Goal: Task Accomplishment & Management: Use online tool/utility

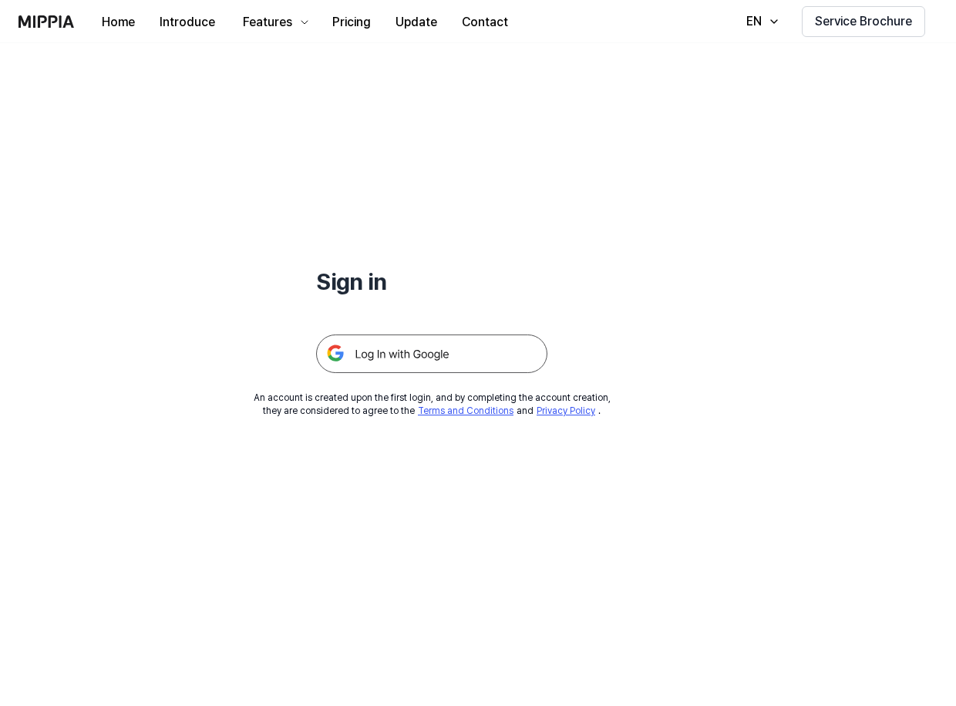
click at [442, 353] on img at bounding box center [431, 354] width 231 height 39
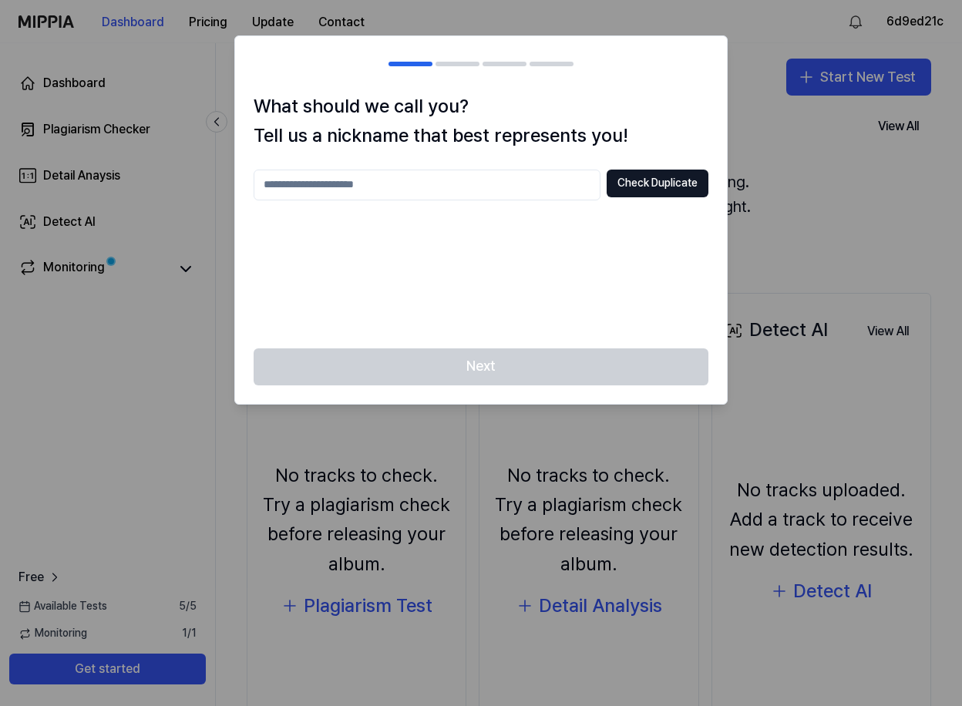
click at [461, 189] on input "text" at bounding box center [427, 185] width 347 height 31
type input "*********"
click at [675, 185] on button "Check Duplicate" at bounding box center [658, 184] width 102 height 28
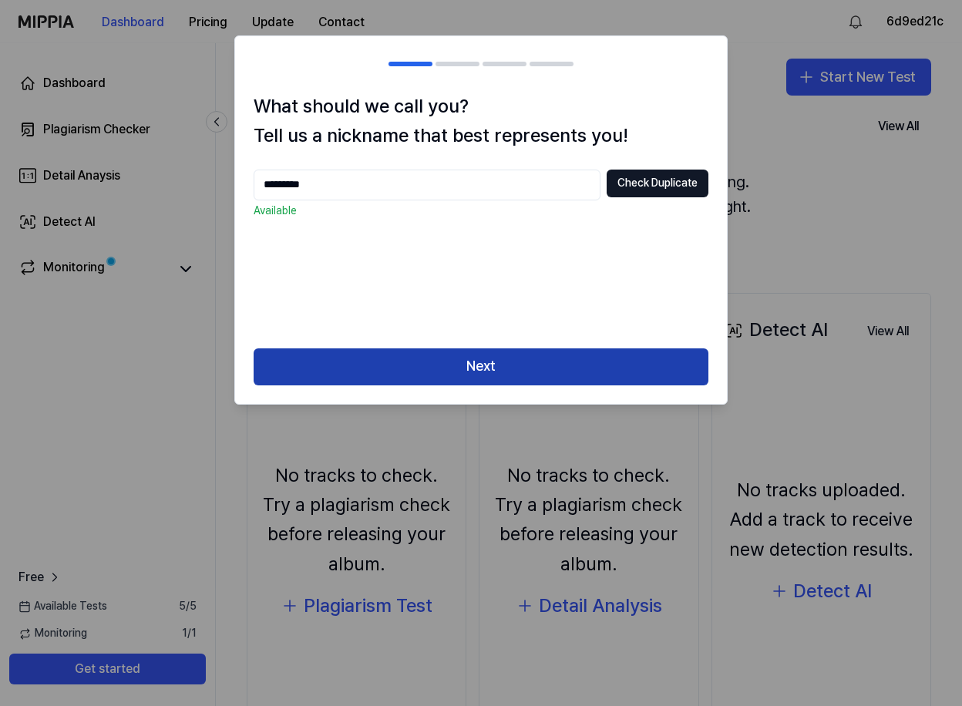
click at [631, 365] on button "Next" at bounding box center [481, 366] width 455 height 37
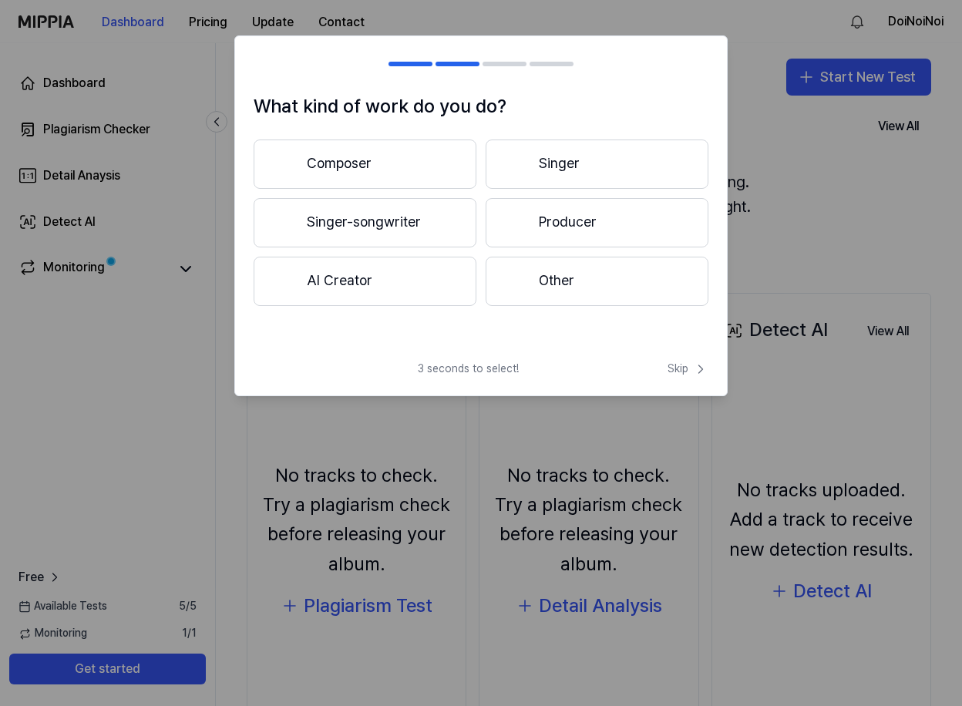
click at [386, 229] on button "Singer-songwriter" at bounding box center [365, 222] width 223 height 49
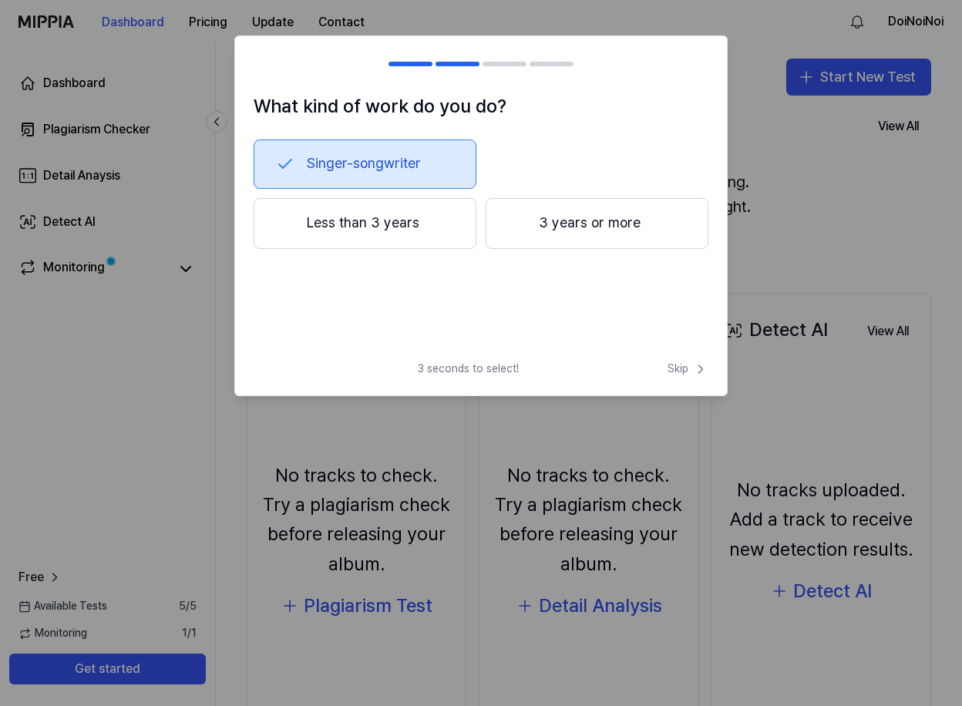
click at [402, 220] on button "Less than 3 years" at bounding box center [365, 223] width 223 height 51
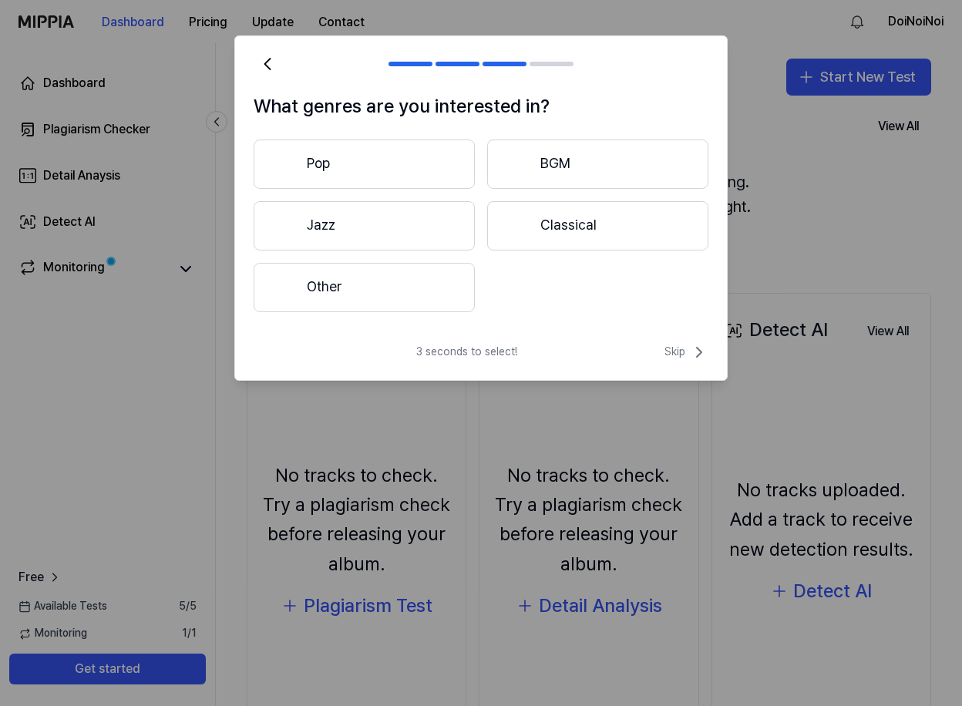
click at [419, 292] on button "Other" at bounding box center [364, 287] width 221 height 49
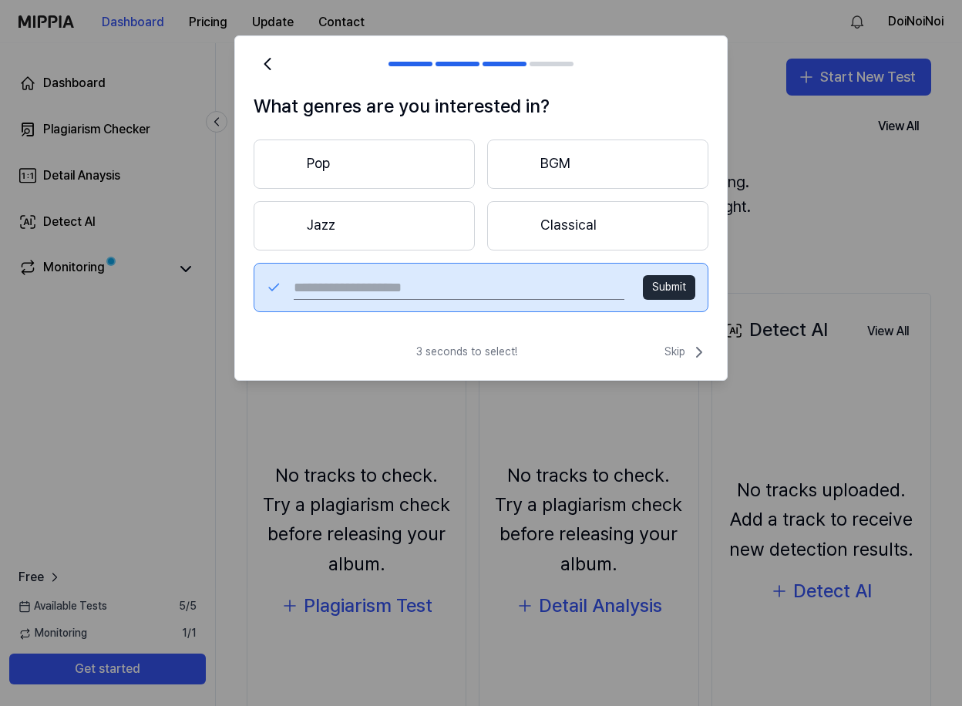
drag, startPoint x: 515, startPoint y: 309, endPoint x: 493, endPoint y: 273, distance: 42.2
click at [513, 308] on div "Submit" at bounding box center [481, 287] width 455 height 49
click at [493, 272] on div "Submit" at bounding box center [481, 287] width 455 height 49
click at [488, 277] on input "text" at bounding box center [459, 287] width 331 height 25
type input "****"
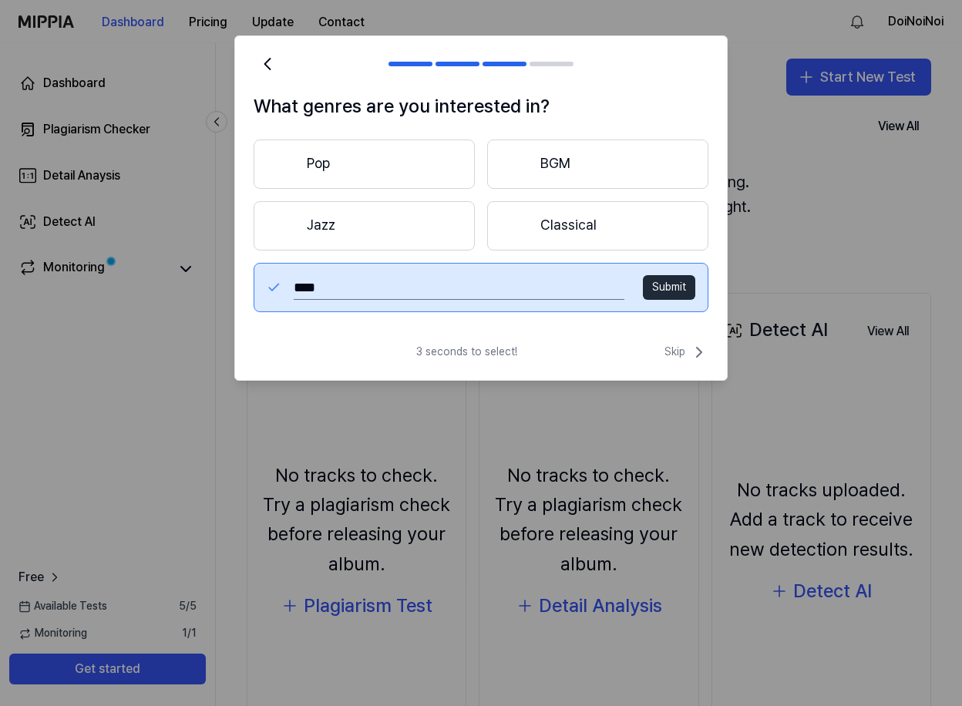
click at [681, 281] on button "Submit" at bounding box center [669, 287] width 52 height 25
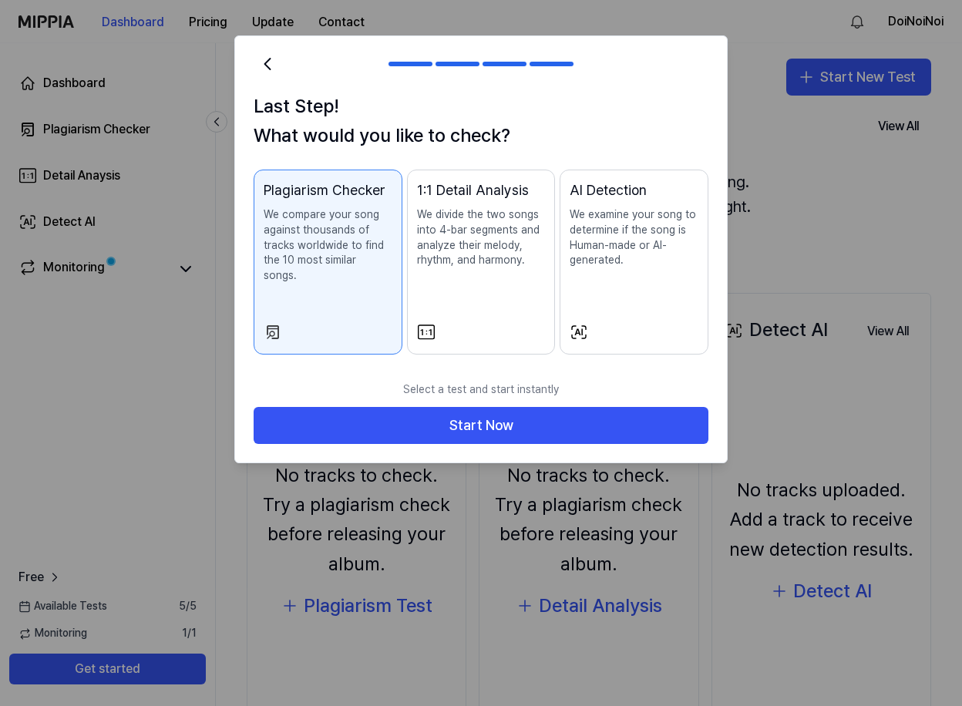
click at [640, 254] on p "We examine your song to determine if the song is Human-made or AI-generated." at bounding box center [634, 237] width 129 height 60
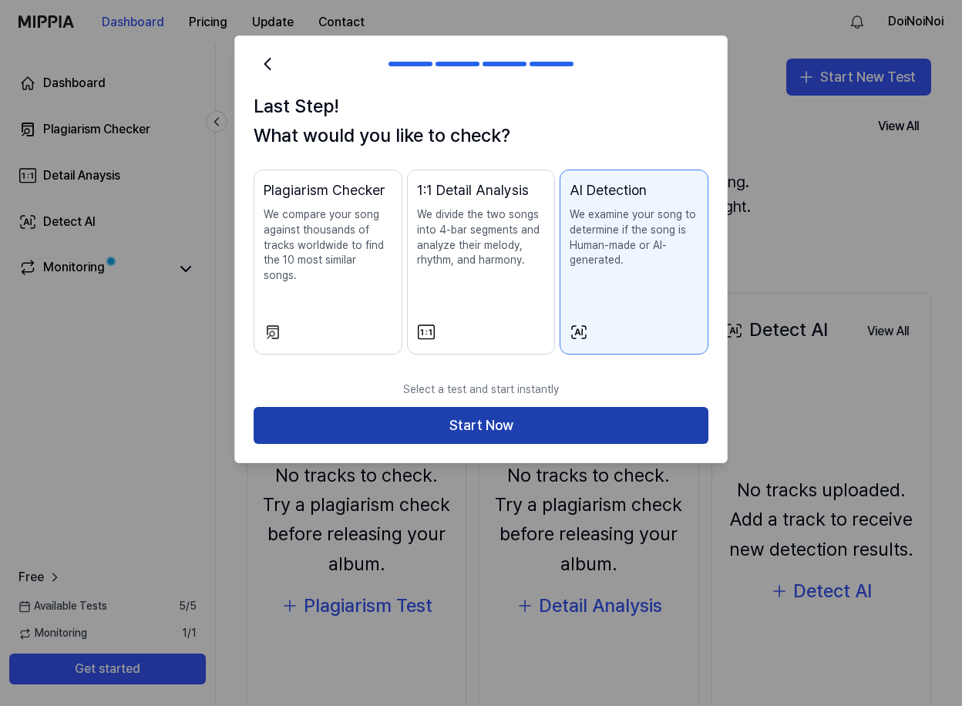
click at [613, 412] on button "Start Now" at bounding box center [481, 425] width 455 height 37
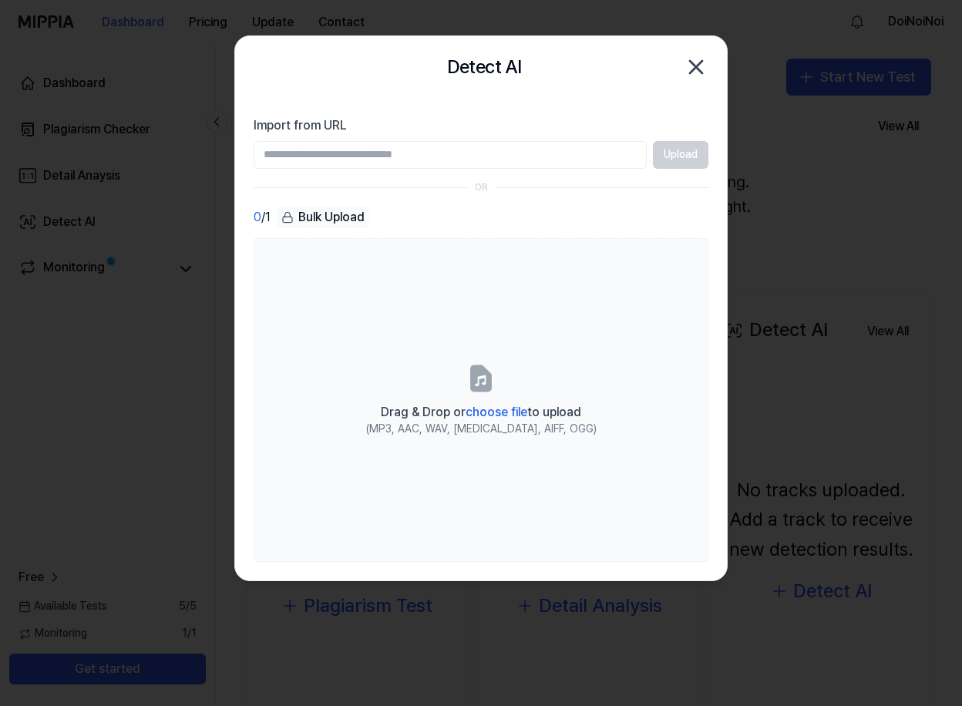
click at [509, 150] on input "Import from URL" at bounding box center [450, 155] width 393 height 28
click at [679, 159] on div "Upload" at bounding box center [481, 155] width 455 height 28
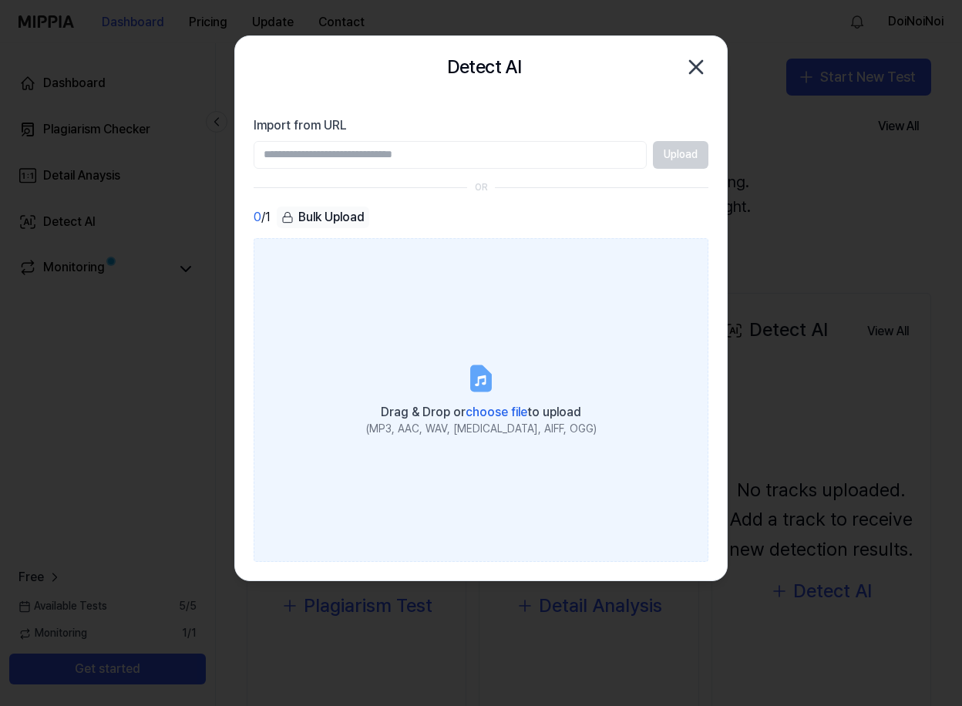
click at [515, 415] on span "choose file" at bounding box center [497, 412] width 62 height 15
click at [0, 0] on input "Drag & Drop or choose file to upload (MP3, AAC, WAV, FLAC, AIFF, OGG)" at bounding box center [0, 0] width 0 height 0
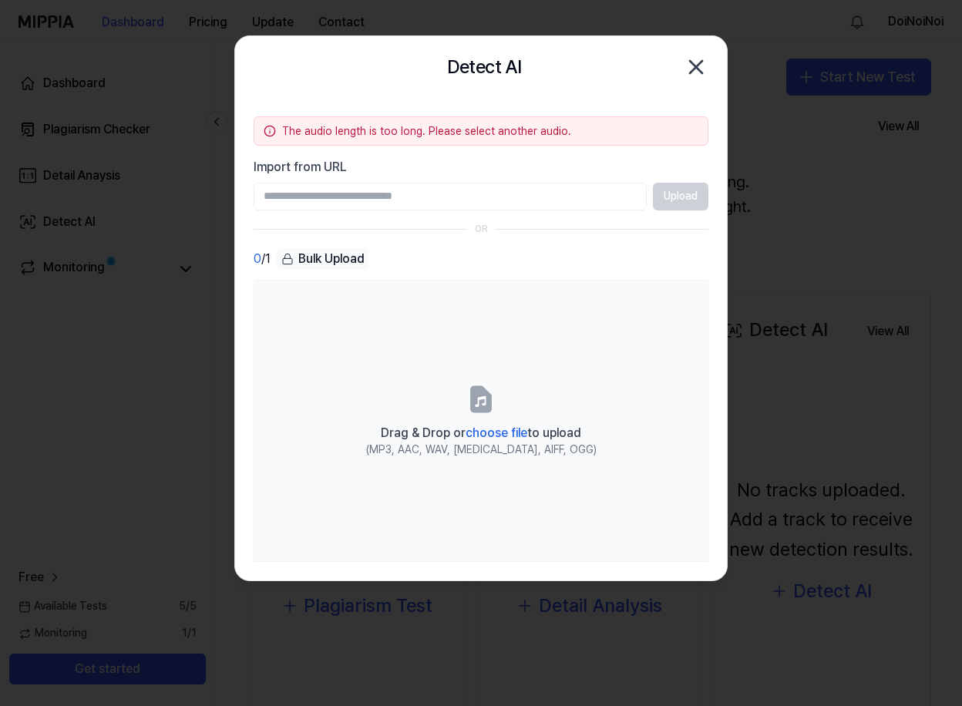
click at [476, 199] on input "Import from URL" at bounding box center [450, 197] width 393 height 28
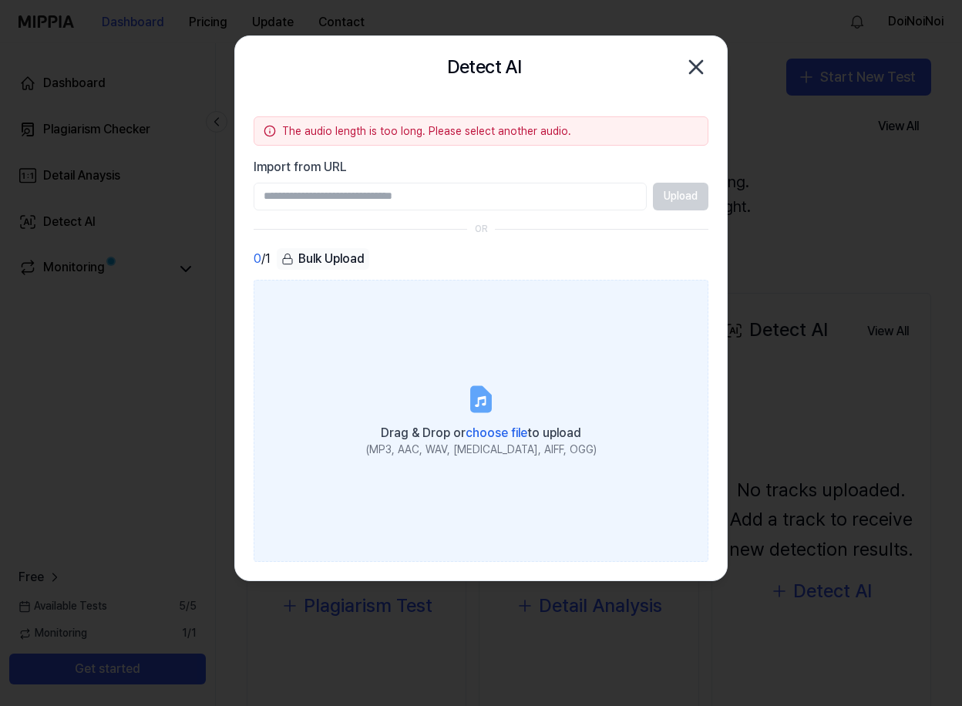
click at [466, 382] on label "Drag & Drop or choose file to upload (MP3, AAC, WAV, FLAC, AIFF, OGG)" at bounding box center [481, 421] width 455 height 282
click at [0, 0] on input "Drag & Drop or choose file to upload (MP3, AAC, WAV, FLAC, AIFF, OGG)" at bounding box center [0, 0] width 0 height 0
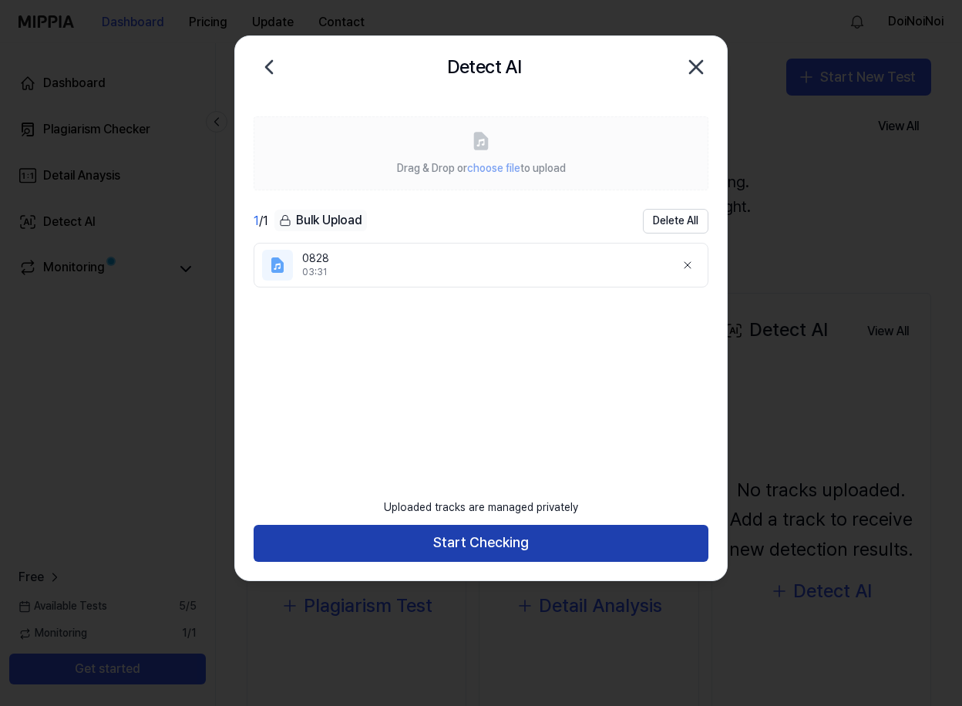
click at [489, 533] on button "Start Checking" at bounding box center [481, 543] width 455 height 37
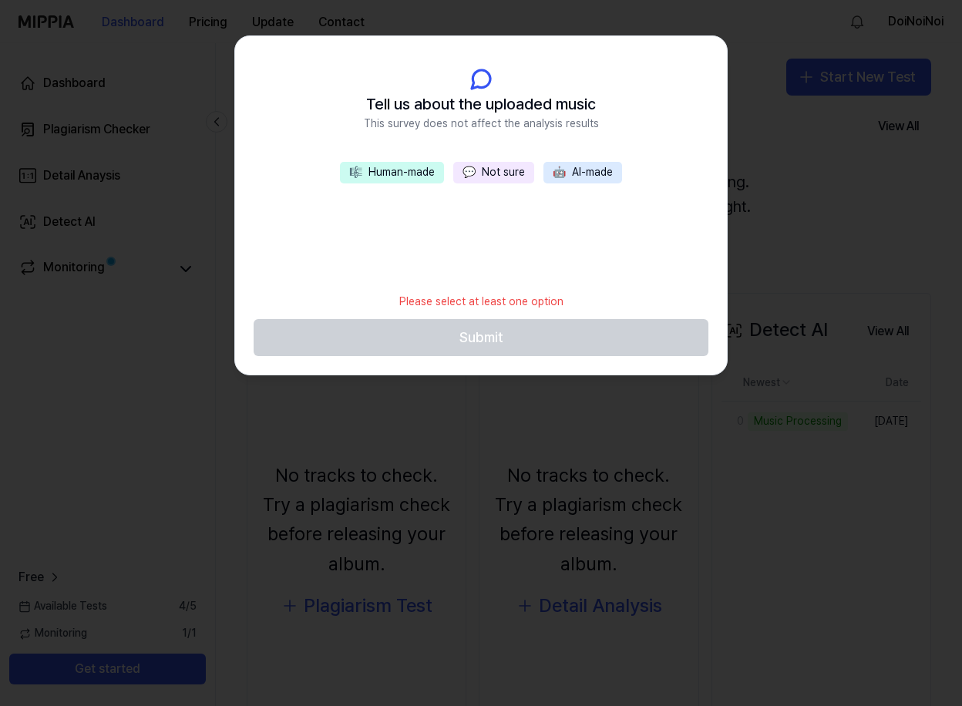
click at [429, 168] on button "🎼 Human-made" at bounding box center [392, 173] width 104 height 22
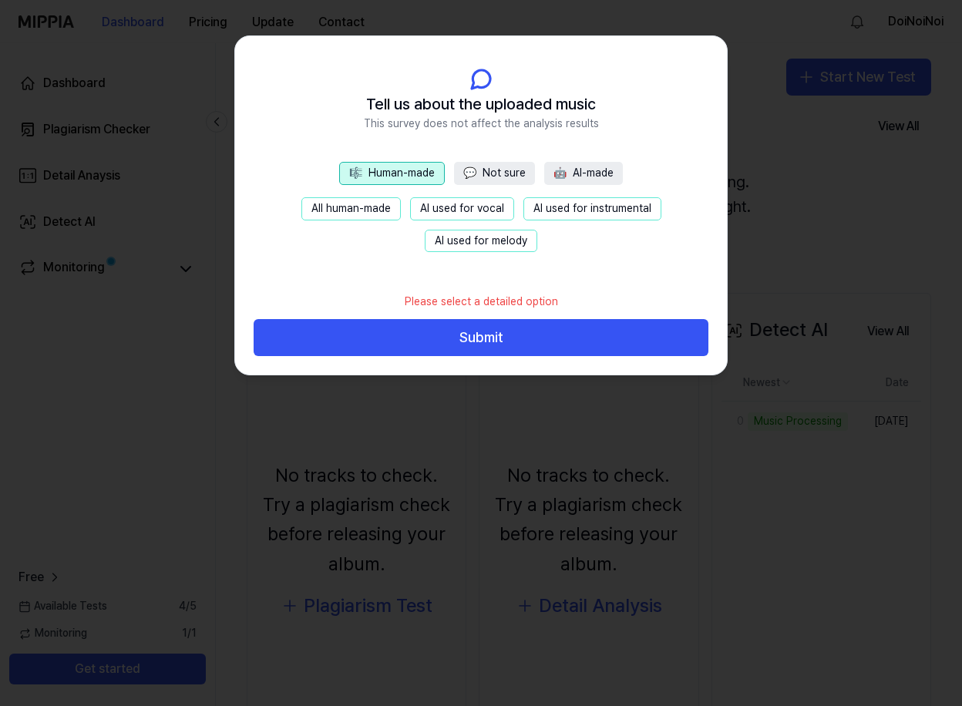
click at [628, 210] on button "AI used for instrumental" at bounding box center [592, 208] width 138 height 23
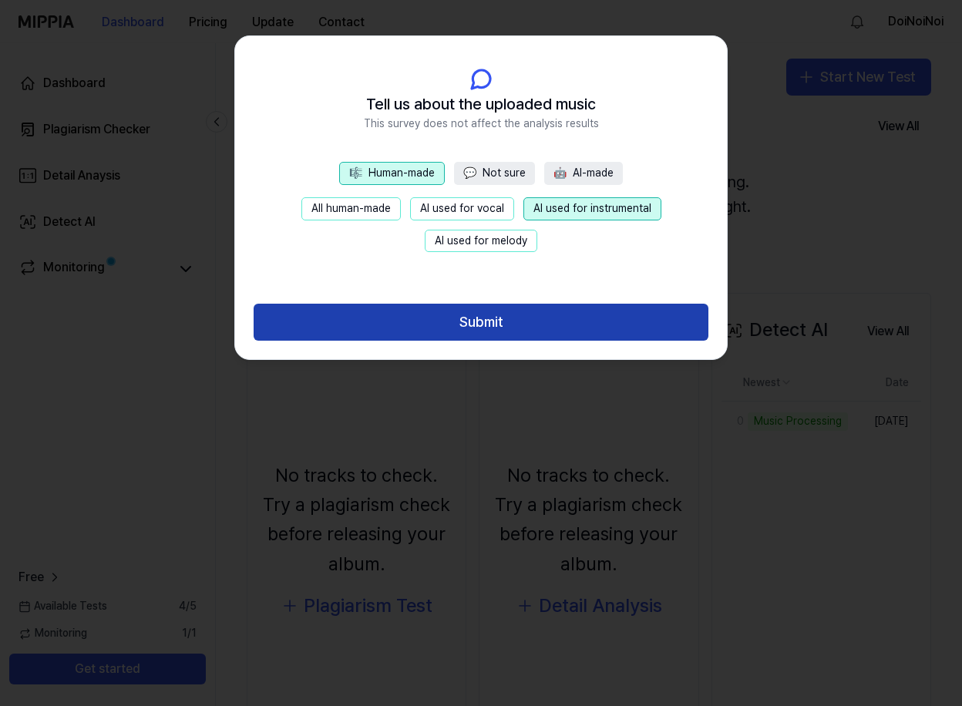
click at [596, 325] on button "Submit" at bounding box center [481, 322] width 455 height 37
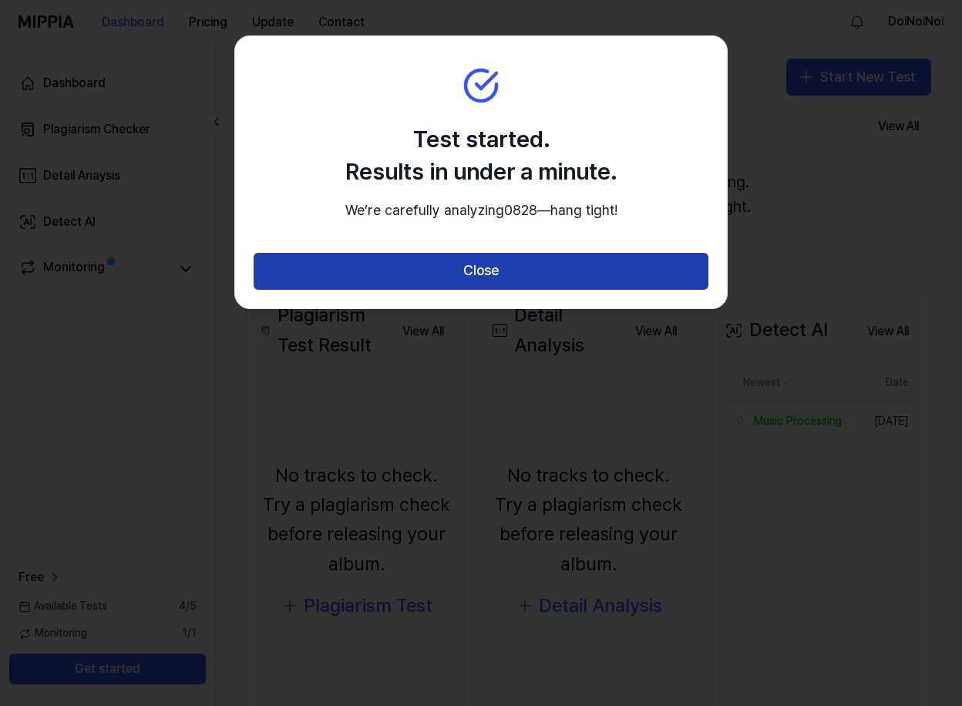
click at [574, 290] on button "Close" at bounding box center [481, 271] width 455 height 37
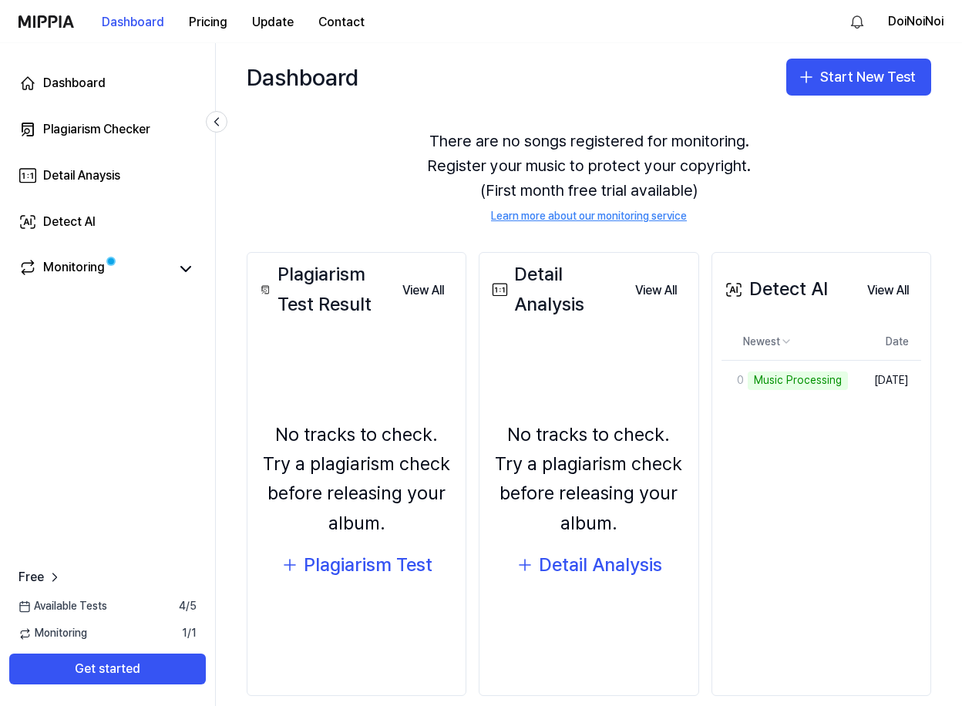
scroll to position [62, 0]
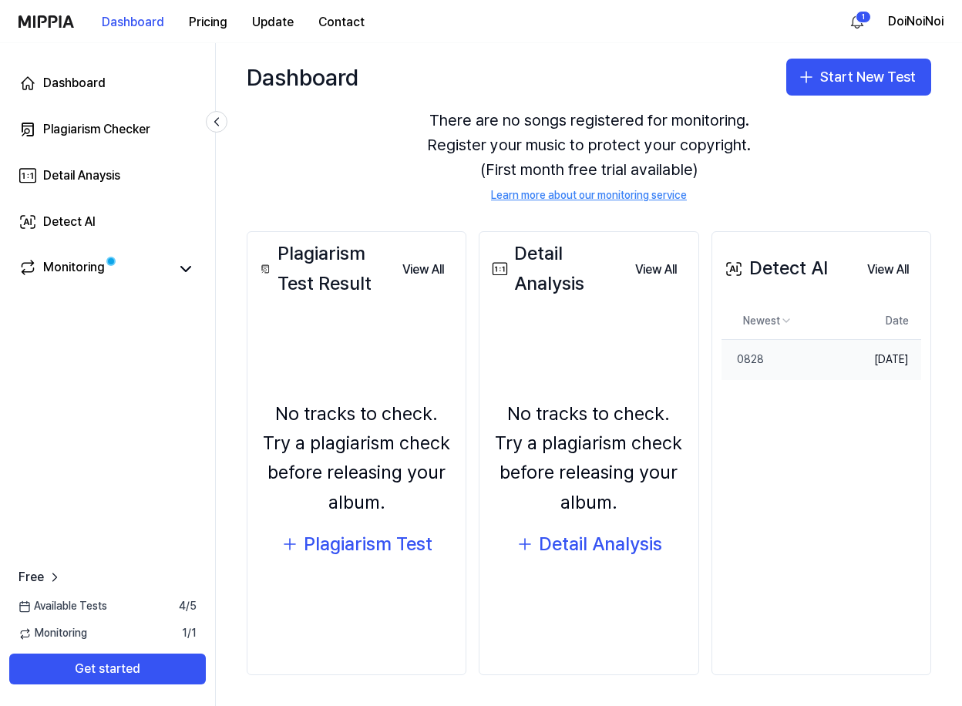
click at [869, 355] on td "Oct 14, 2025" at bounding box center [876, 360] width 89 height 40
click at [122, 261] on link "Monitoring" at bounding box center [93, 269] width 150 height 22
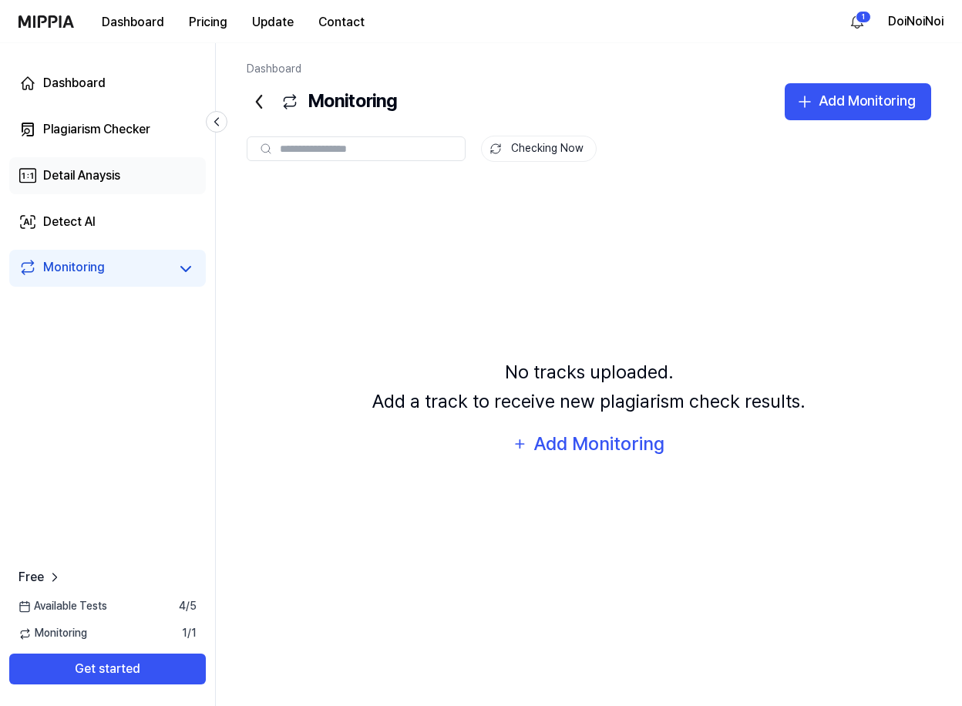
click at [108, 170] on div "Detail Anaysis" at bounding box center [81, 175] width 77 height 18
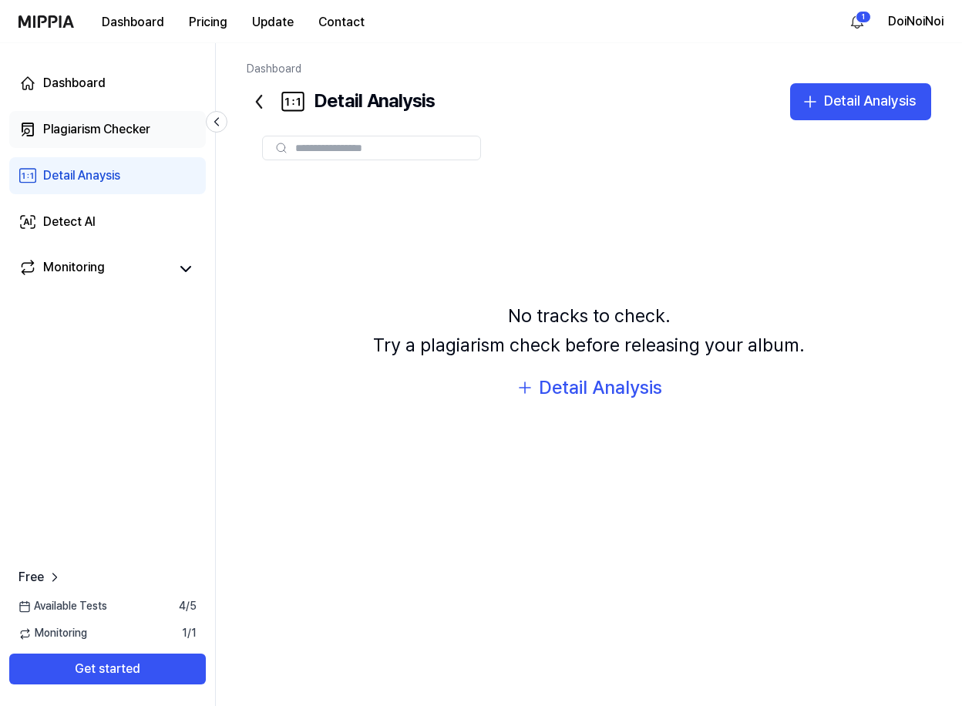
click at [97, 128] on div "Plagiarism Checker" at bounding box center [96, 129] width 107 height 18
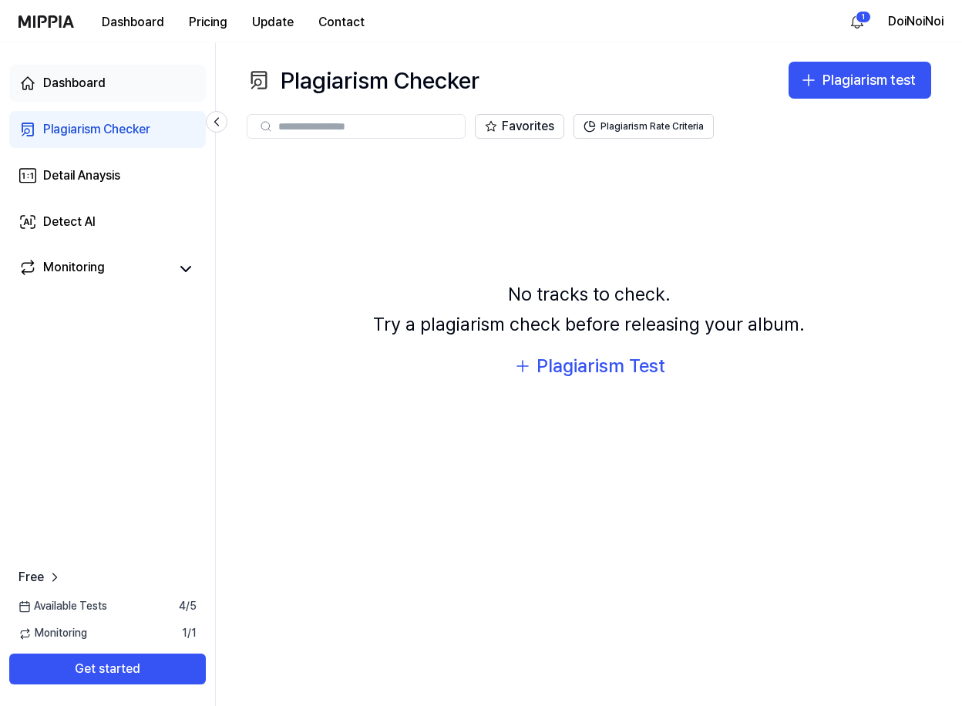
click at [94, 72] on link "Dashboard" at bounding box center [107, 83] width 197 height 37
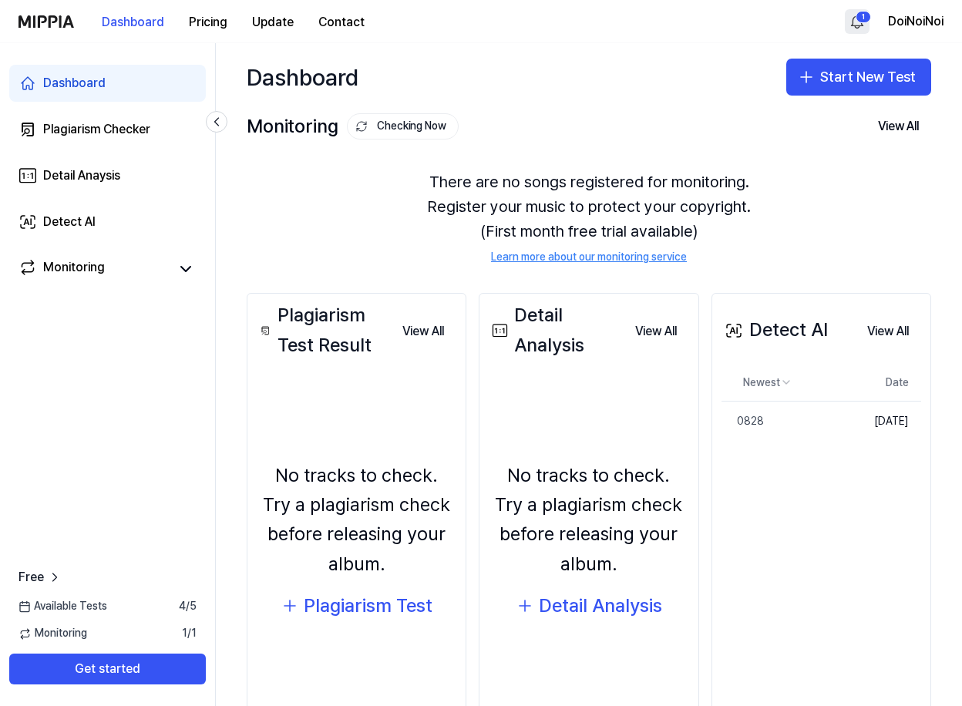
click at [861, 16] on html "Dashboard Pricing Update Contact 1 DoiNoiNoi Dashboard Plagiarism Checker Detai…" at bounding box center [481, 353] width 962 height 706
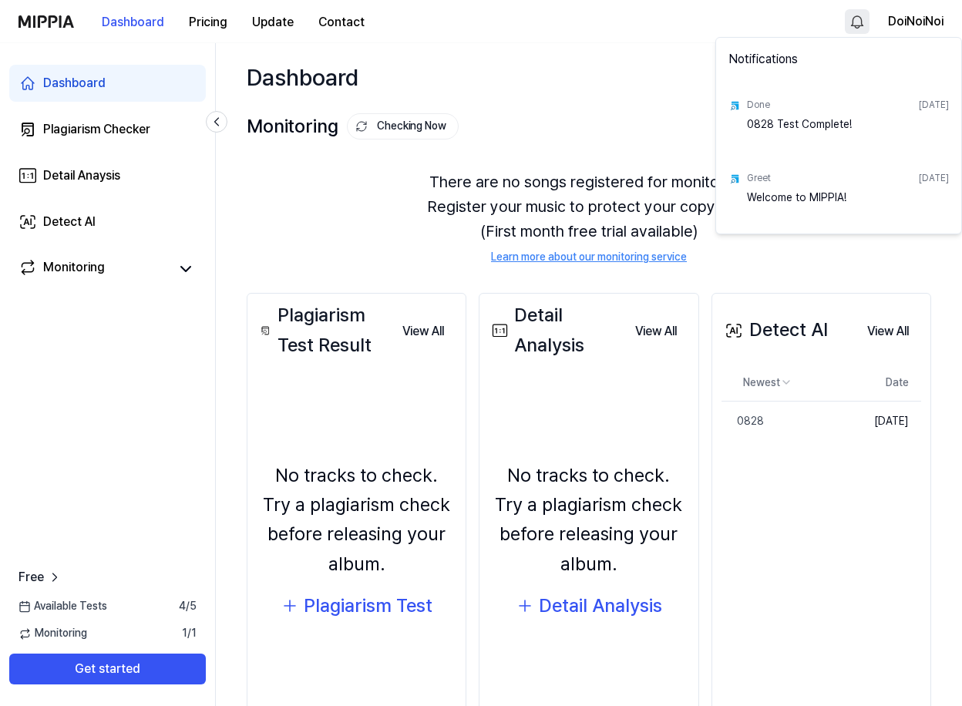
click at [810, 123] on div "0828 Test Complete!" at bounding box center [848, 132] width 202 height 31
click at [912, 97] on div "Done Oct 14, 2025" at bounding box center [848, 105] width 202 height 24
click at [784, 539] on html "Dashboard Pricing Update Contact DoiNoiNoi Dashboard Plagiarism Checker Detail …" at bounding box center [481, 353] width 962 height 706
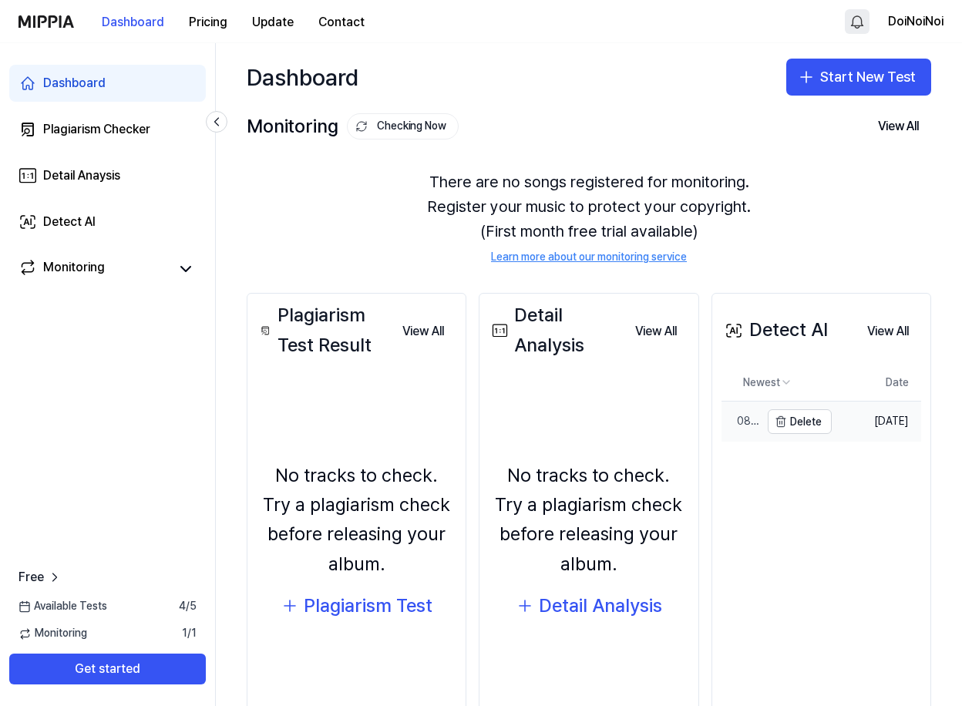
click at [737, 423] on div "0828" at bounding box center [740, 421] width 39 height 15
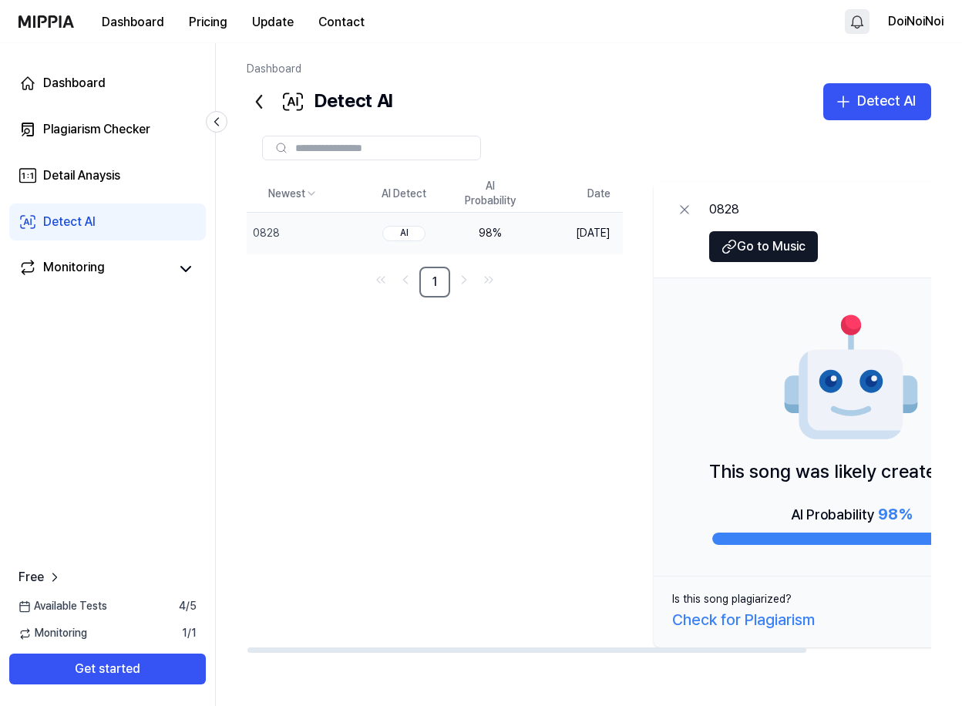
click at [425, 233] on div "AI" at bounding box center [403, 233] width 43 height 15
click at [450, 281] on link "1" at bounding box center [434, 282] width 31 height 31
drag, startPoint x: 480, startPoint y: 280, endPoint x: 490, endPoint y: 278, distance: 10.1
click at [472, 280] on icon "Go to next page" at bounding box center [463, 280] width 15 height 18
click at [521, 232] on div "98 %" at bounding box center [490, 233] width 62 height 15
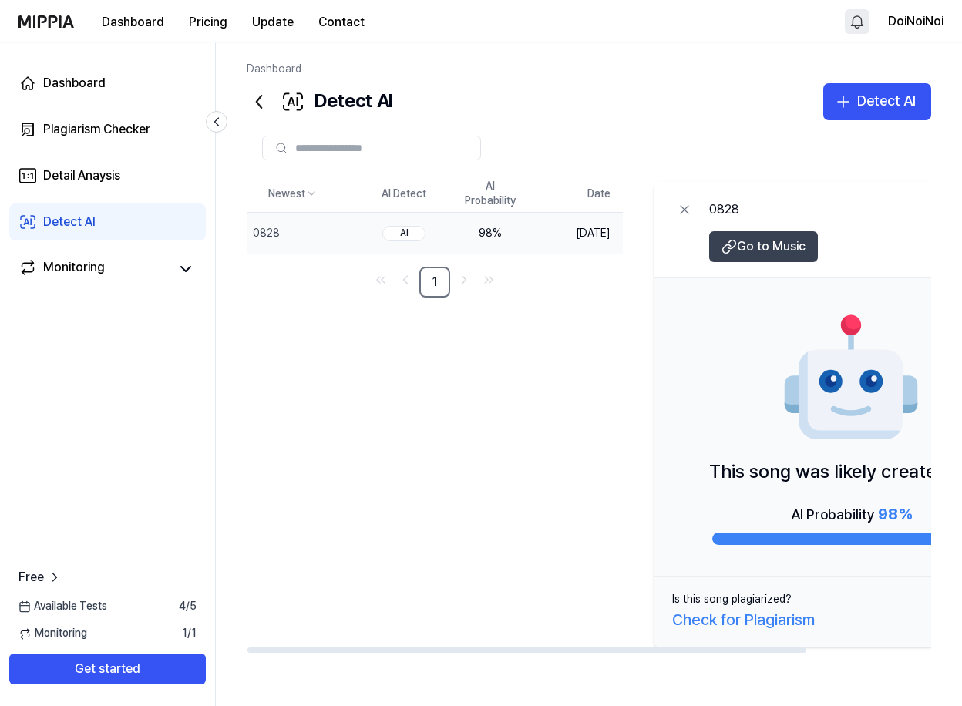
click at [805, 242] on span "Go to Music" at bounding box center [771, 246] width 69 height 18
